Goal: Transaction & Acquisition: Download file/media

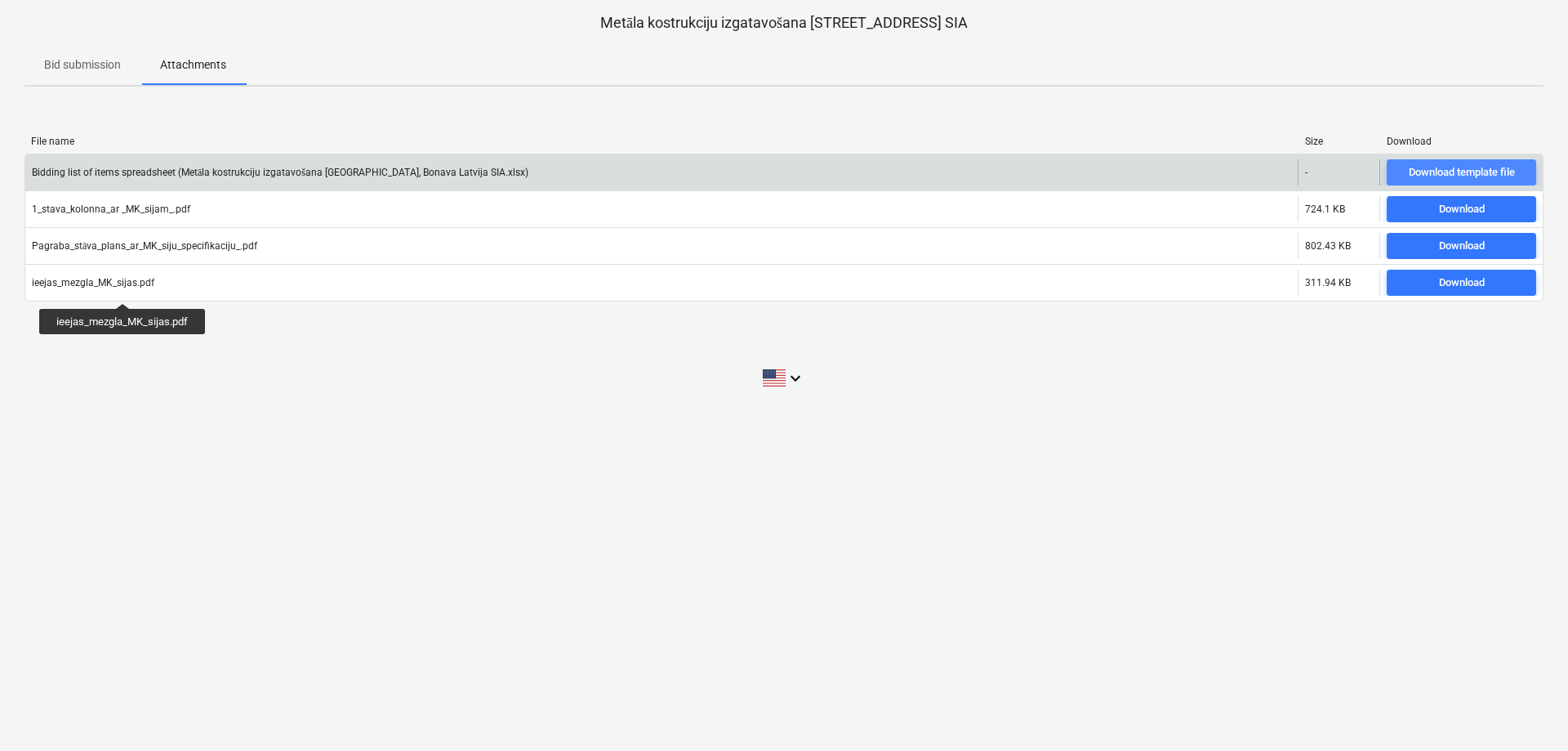
click at [1439, 168] on div "Download template file" at bounding box center [1463, 173] width 106 height 19
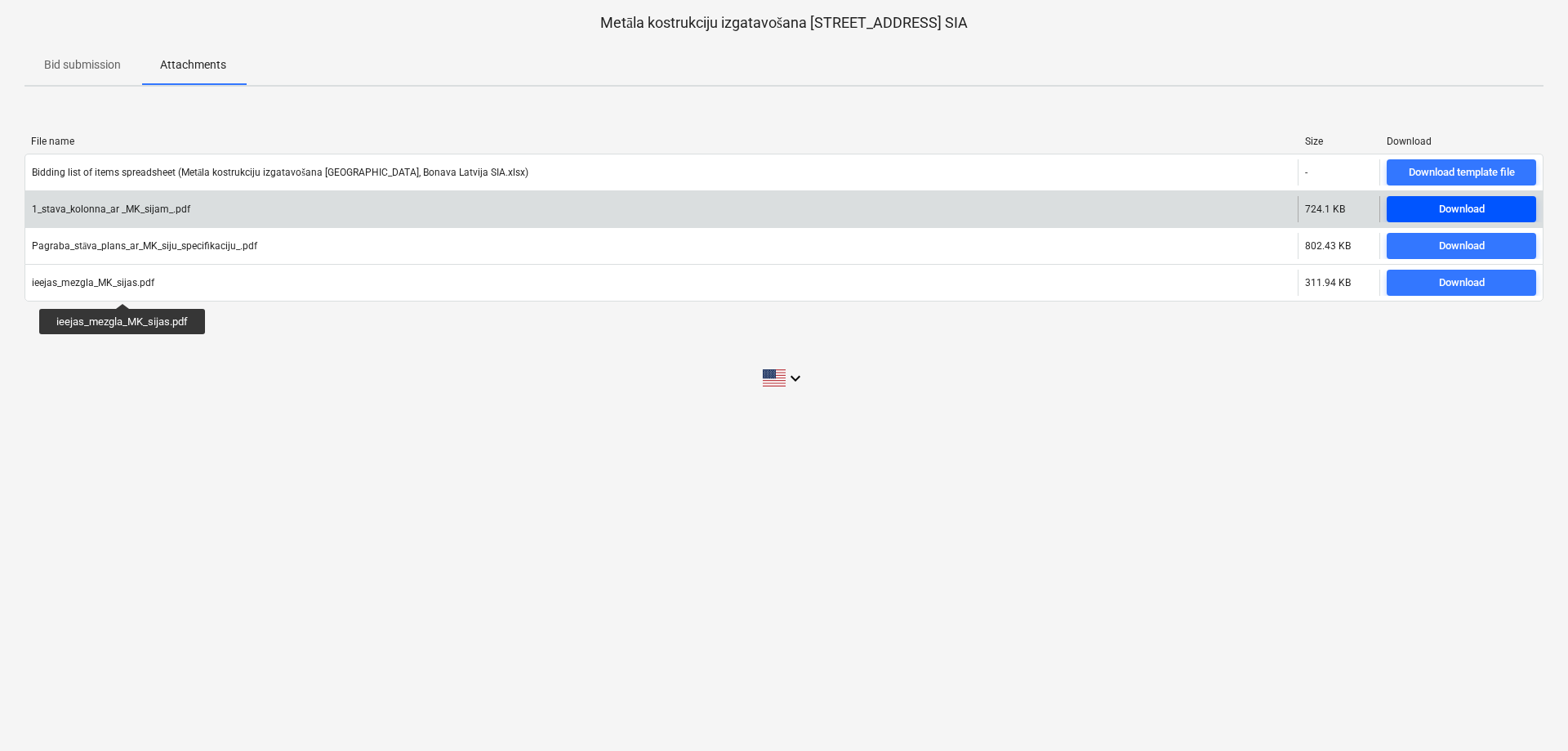
click at [1453, 209] on div "Download" at bounding box center [1462, 210] width 45 height 19
click at [1447, 207] on div "Download" at bounding box center [1462, 210] width 45 height 19
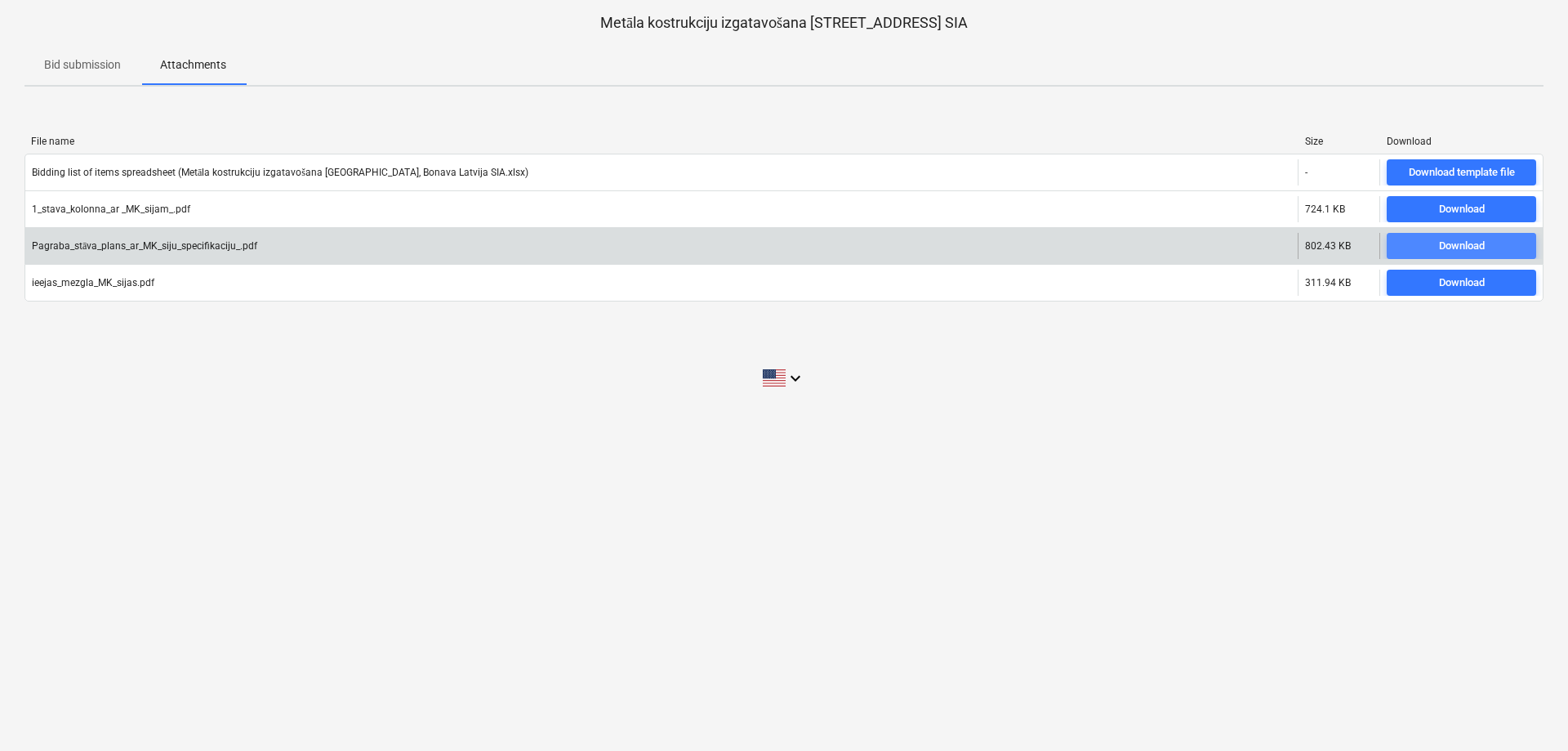
click at [1445, 239] on div "Download" at bounding box center [1462, 246] width 45 height 19
click at [1474, 252] on div "Download" at bounding box center [1462, 246] width 45 height 19
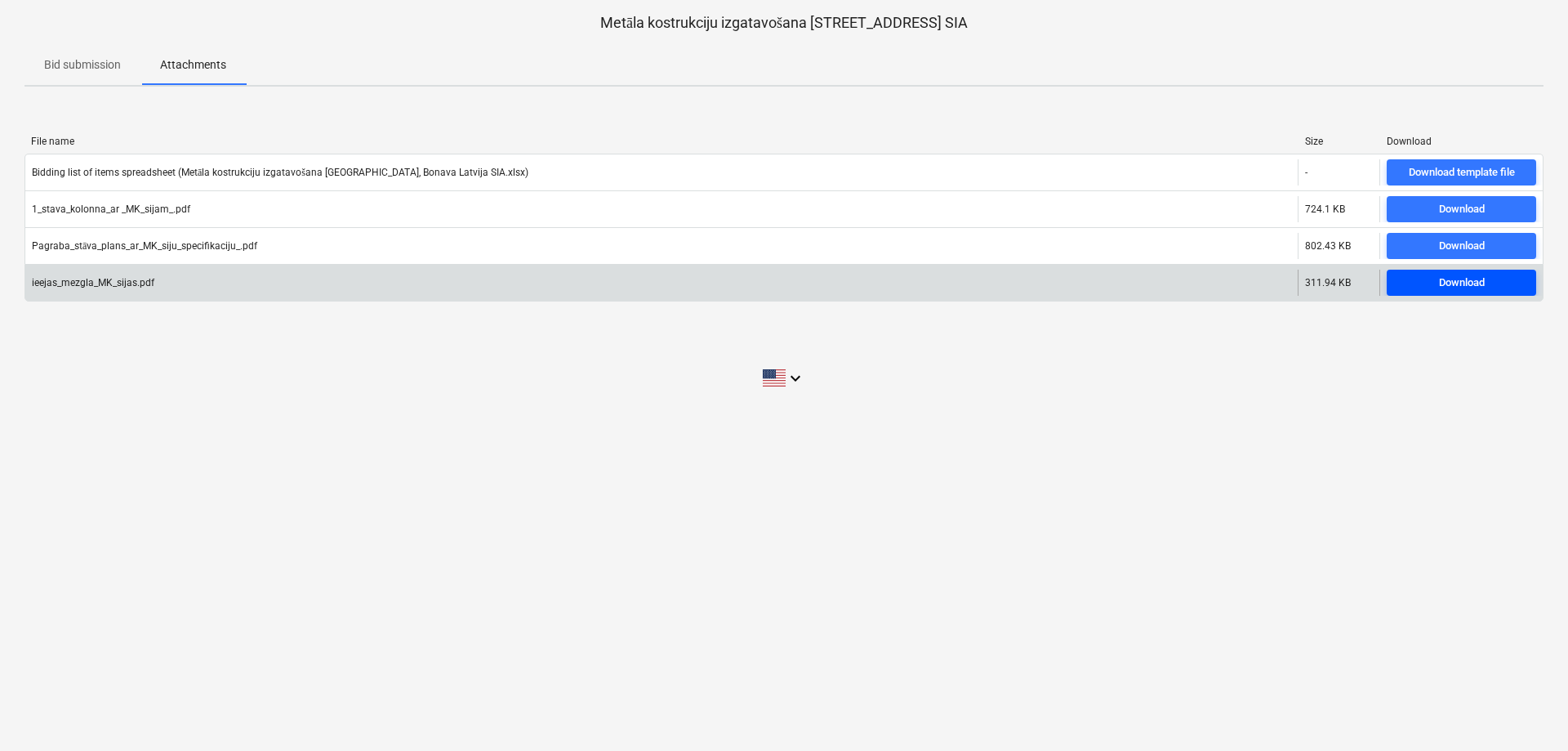
click at [1466, 284] on div "Download" at bounding box center [1462, 283] width 45 height 19
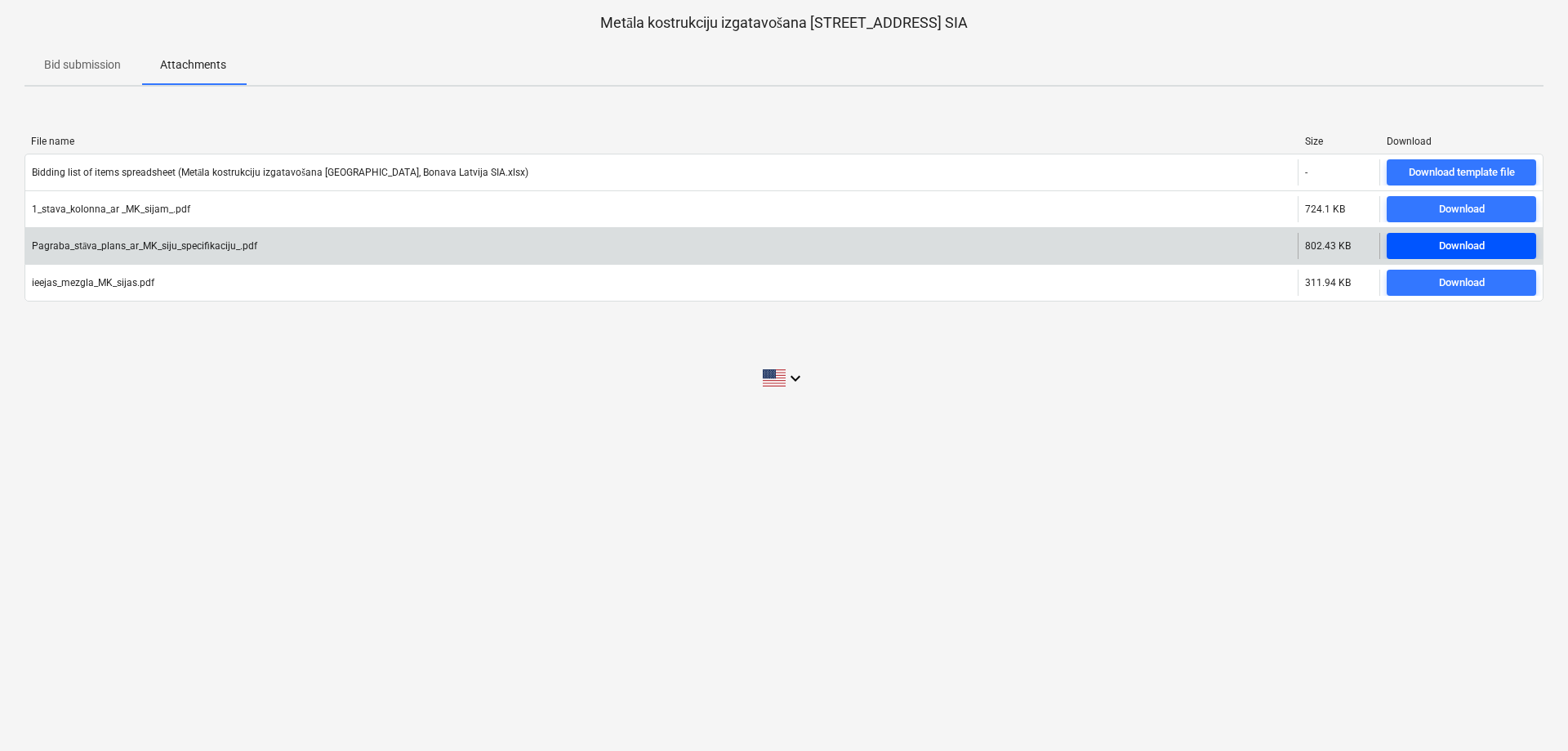
click at [1463, 241] on div "Download" at bounding box center [1462, 246] width 45 height 19
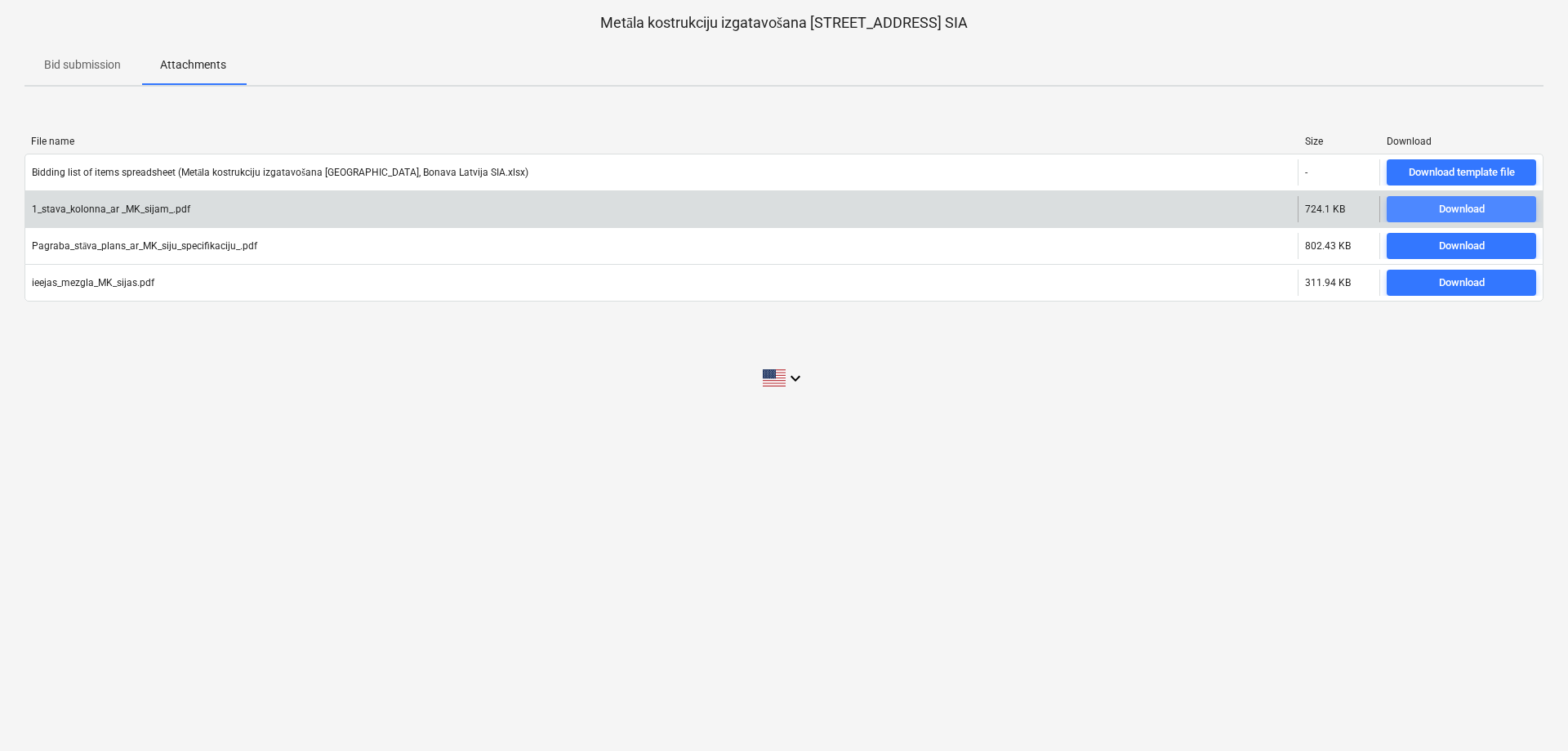
click at [1463, 206] on div "Download" at bounding box center [1462, 210] width 45 height 19
click at [1479, 212] on div "Download" at bounding box center [1462, 210] width 45 height 19
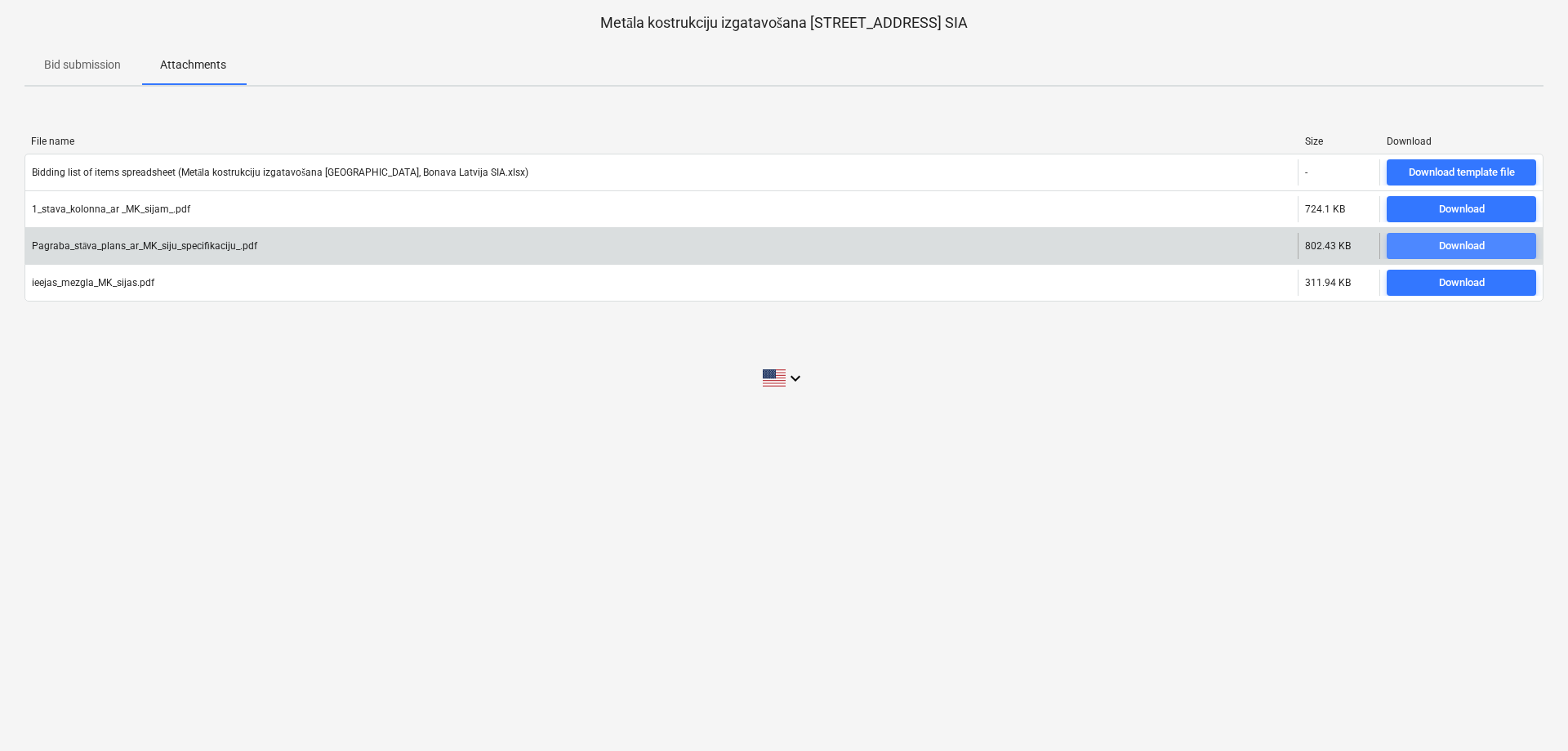
click at [1466, 243] on div "Download" at bounding box center [1462, 246] width 45 height 19
